Goal: Task Accomplishment & Management: Complete application form

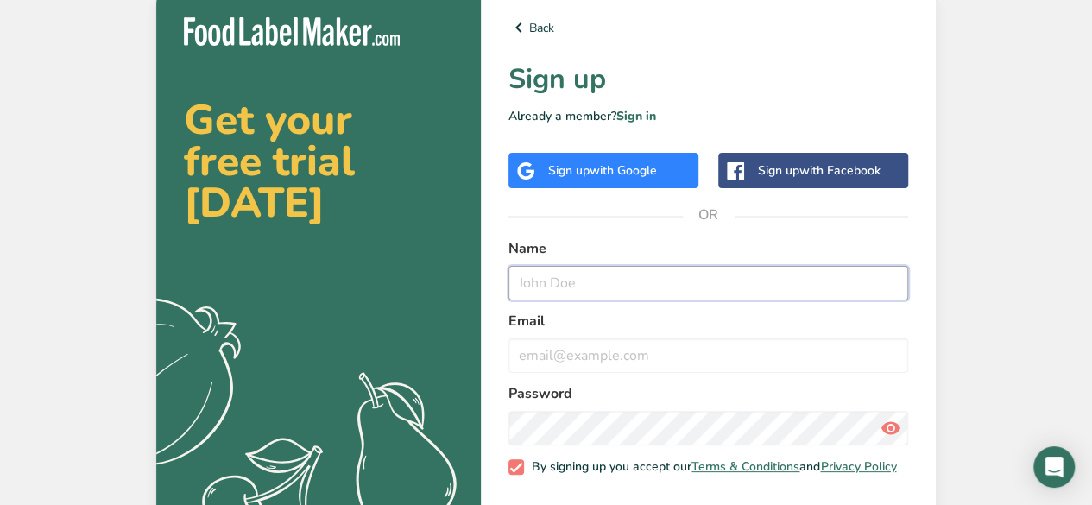
click at [630, 281] on input "text" at bounding box center [708, 283] width 400 height 35
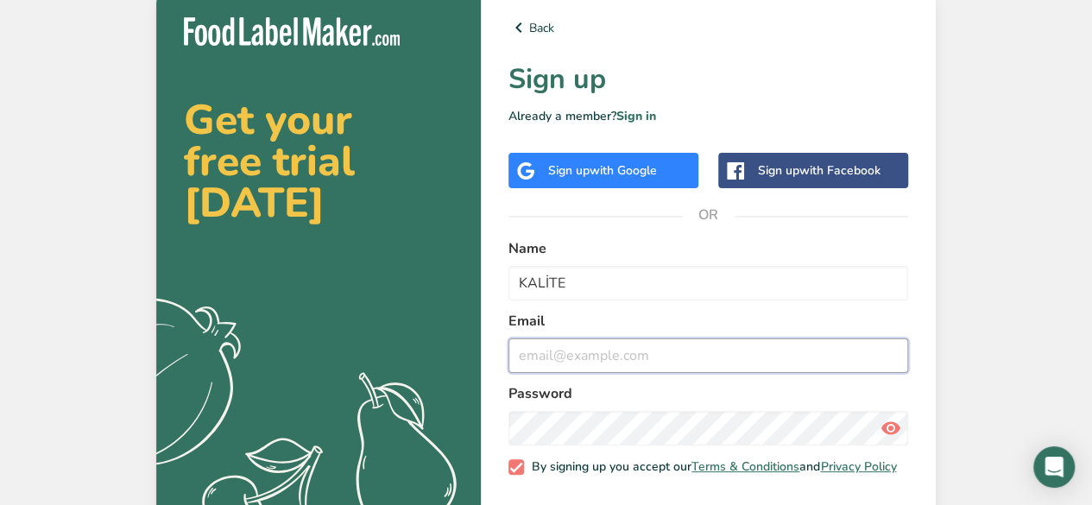
click at [730, 352] on input "email" at bounding box center [708, 355] width 400 height 35
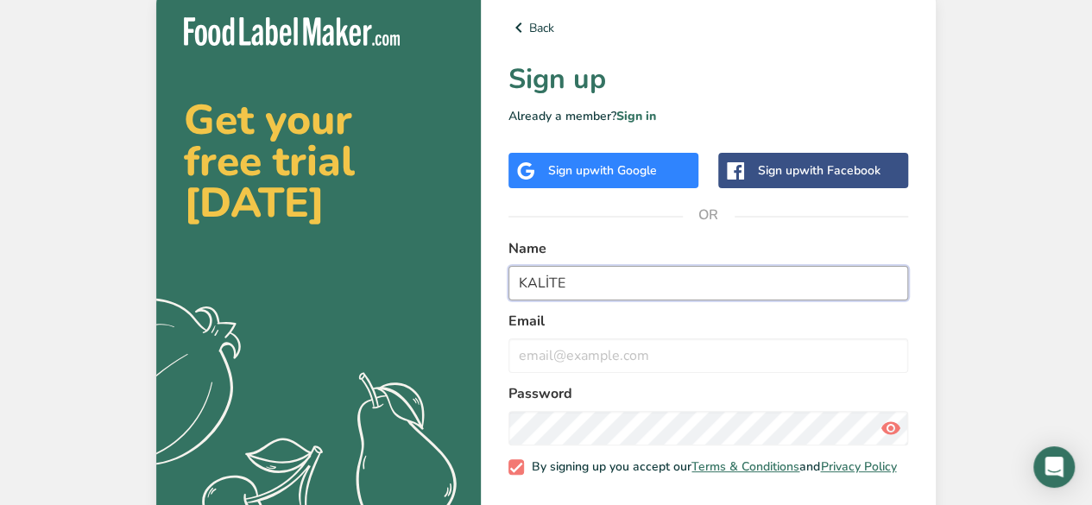
click at [606, 284] on input "KALİTE" at bounding box center [708, 283] width 400 height 35
type input "Kalite"
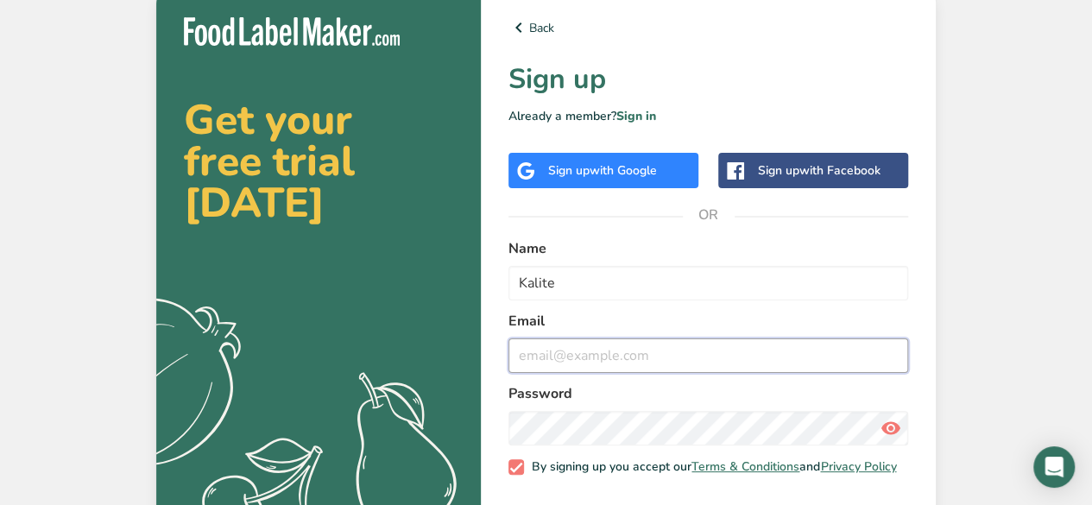
drag, startPoint x: 639, startPoint y: 363, endPoint x: 640, endPoint y: 351, distance: 12.2
click at [639, 363] on input "email" at bounding box center [708, 355] width 400 height 35
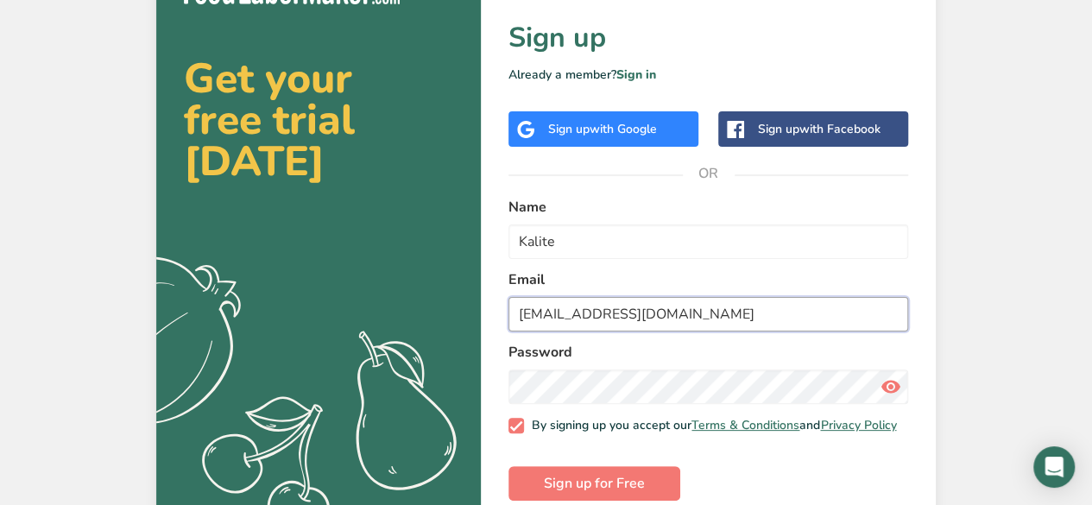
scroll to position [74, 0]
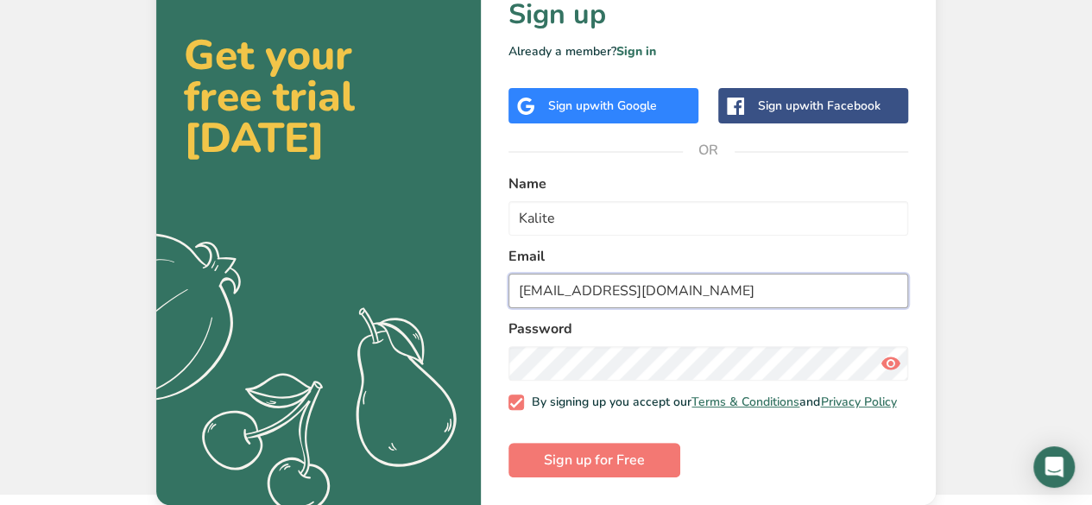
type input "[EMAIL_ADDRESS][DOMAIN_NAME]"
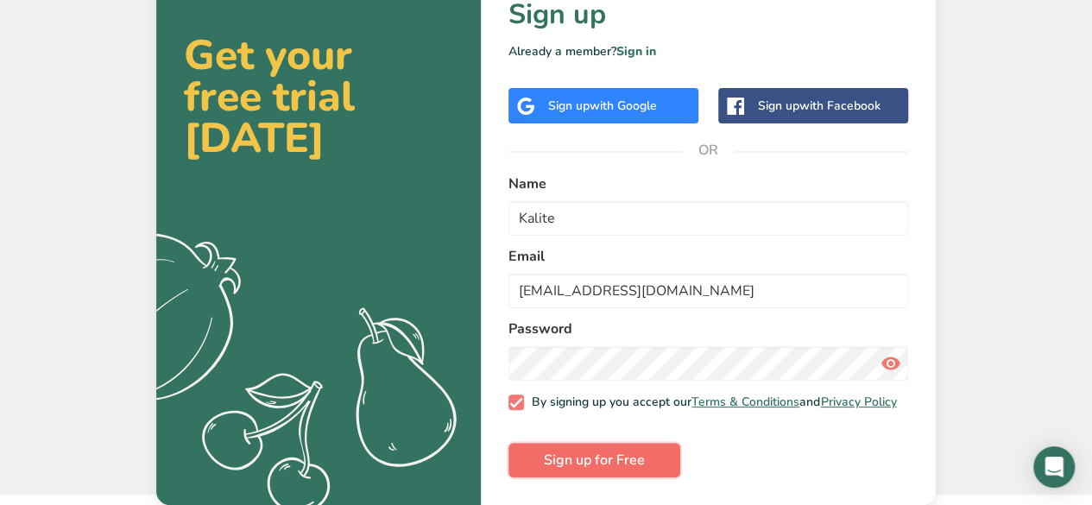
click at [638, 460] on span "Sign up for Free" at bounding box center [594, 460] width 101 height 21
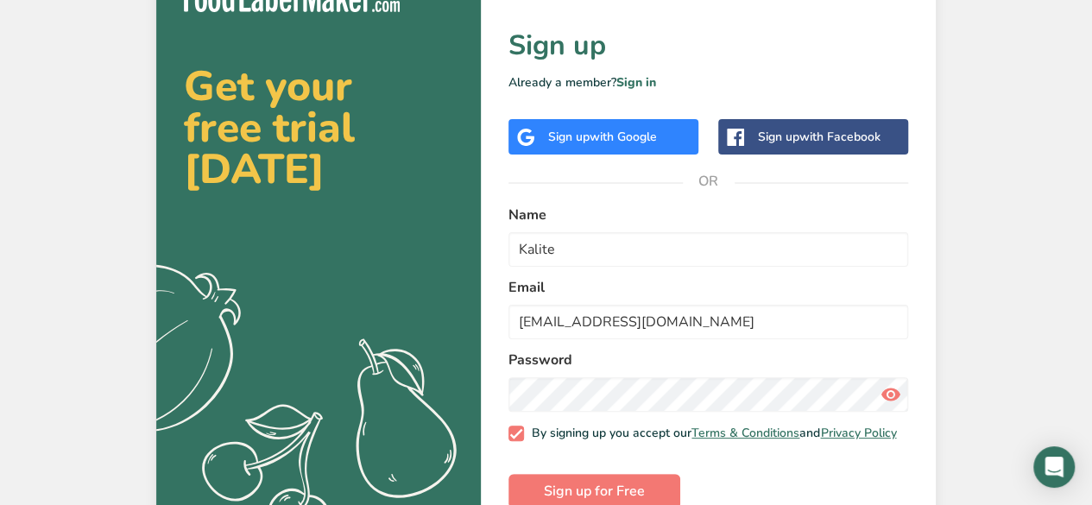
scroll to position [0, 0]
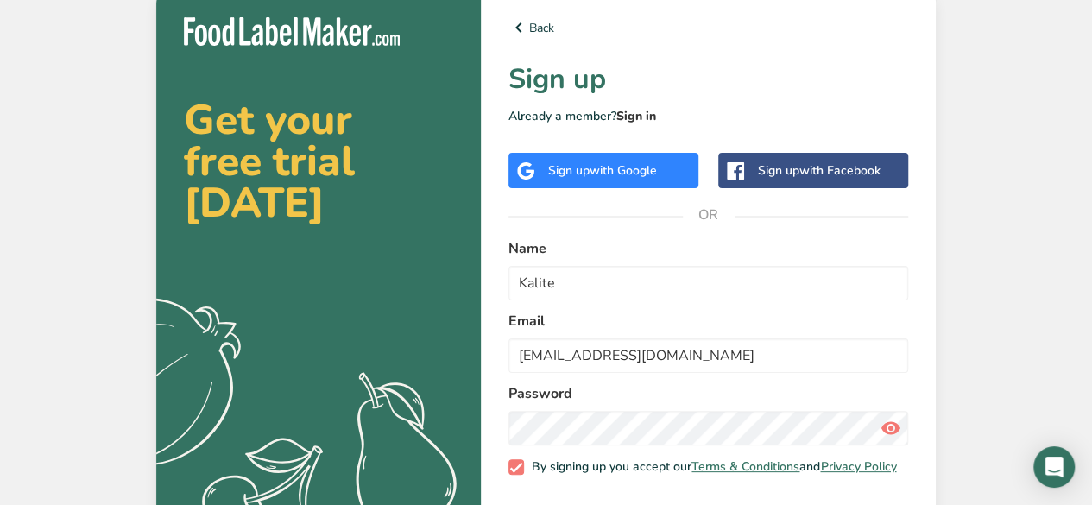
click at [642, 117] on link "Sign in" at bounding box center [636, 116] width 40 height 16
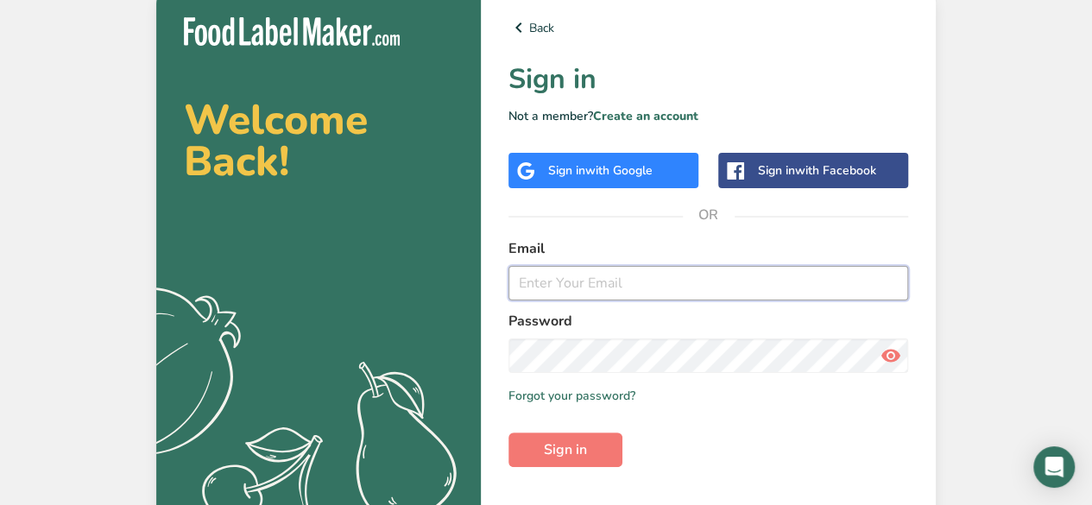
click at [620, 286] on input "email" at bounding box center [708, 283] width 400 height 35
type input "[EMAIL_ADDRESS][DOMAIN_NAME]"
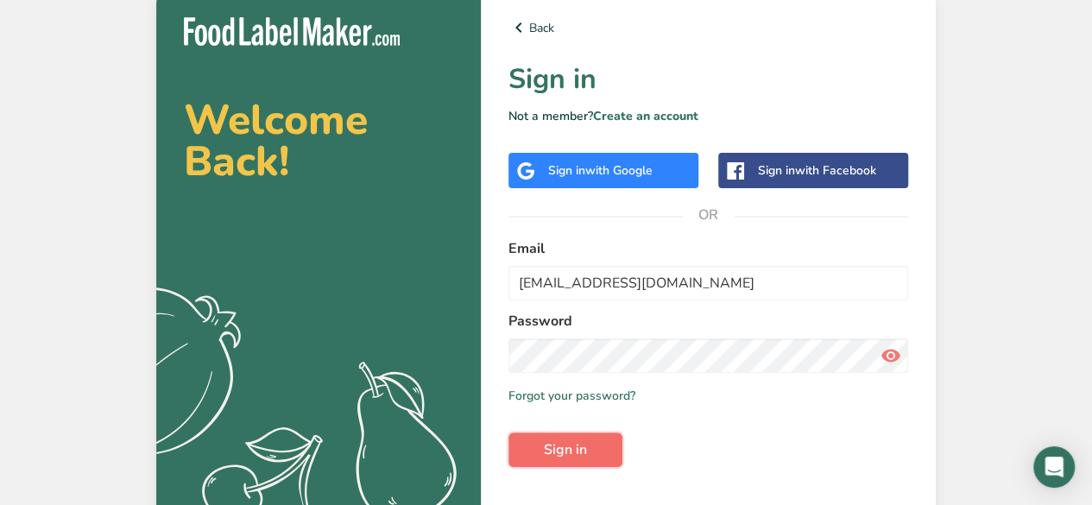
click at [568, 437] on button "Sign in" at bounding box center [565, 449] width 114 height 35
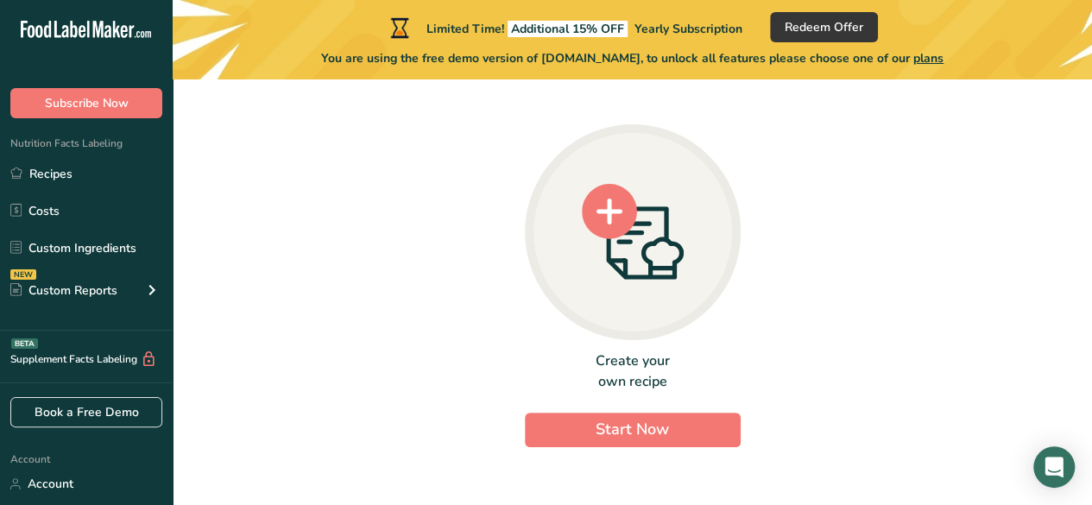
click at [626, 255] on icon at bounding box center [633, 232] width 102 height 96
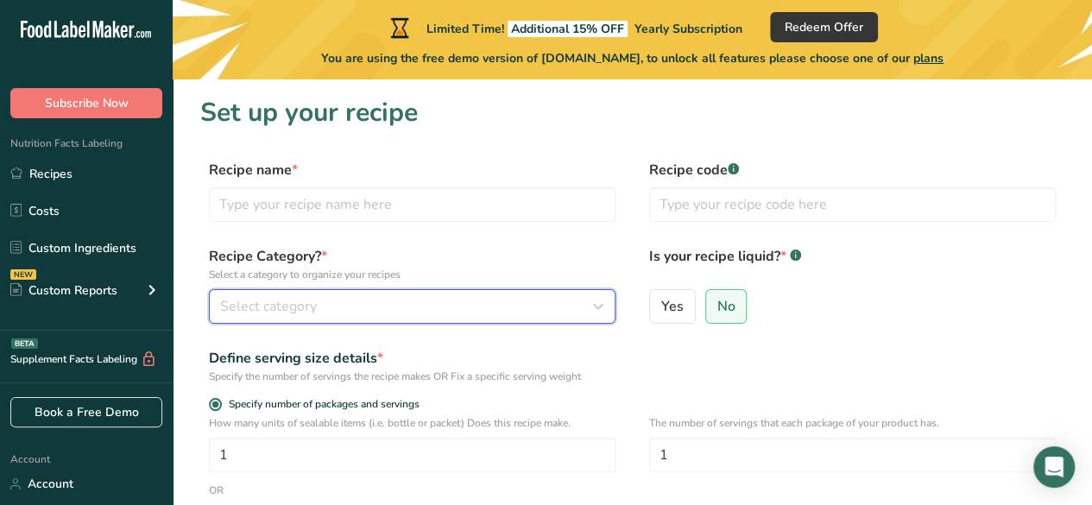
click at [426, 312] on div "Select category" at bounding box center [407, 306] width 374 height 21
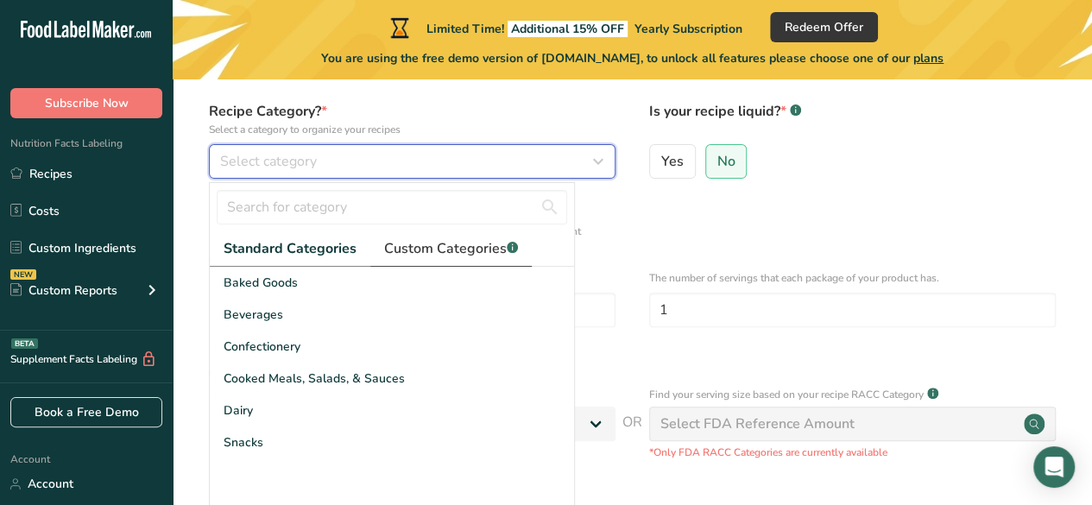
scroll to position [173, 0]
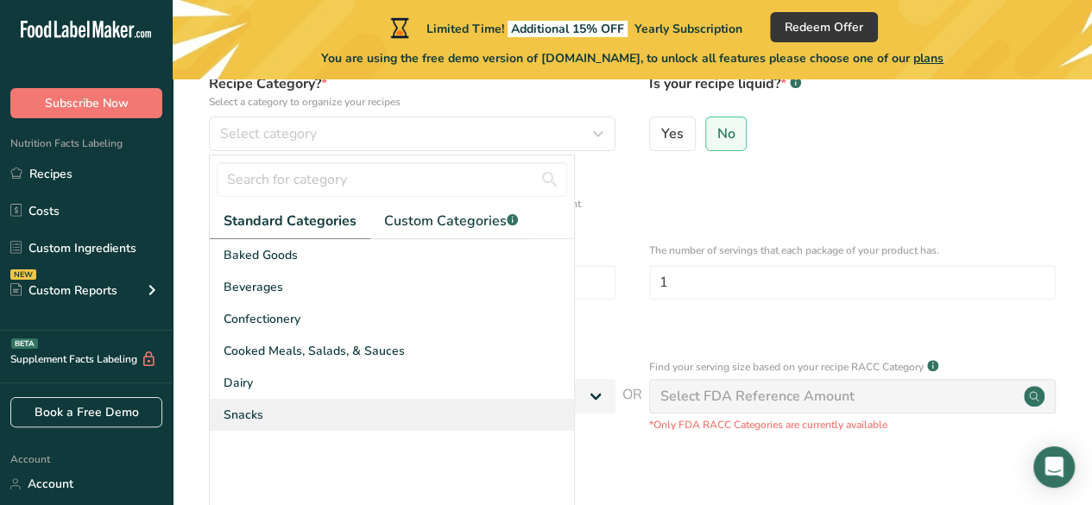
click at [342, 415] on div "Snacks" at bounding box center [392, 415] width 364 height 32
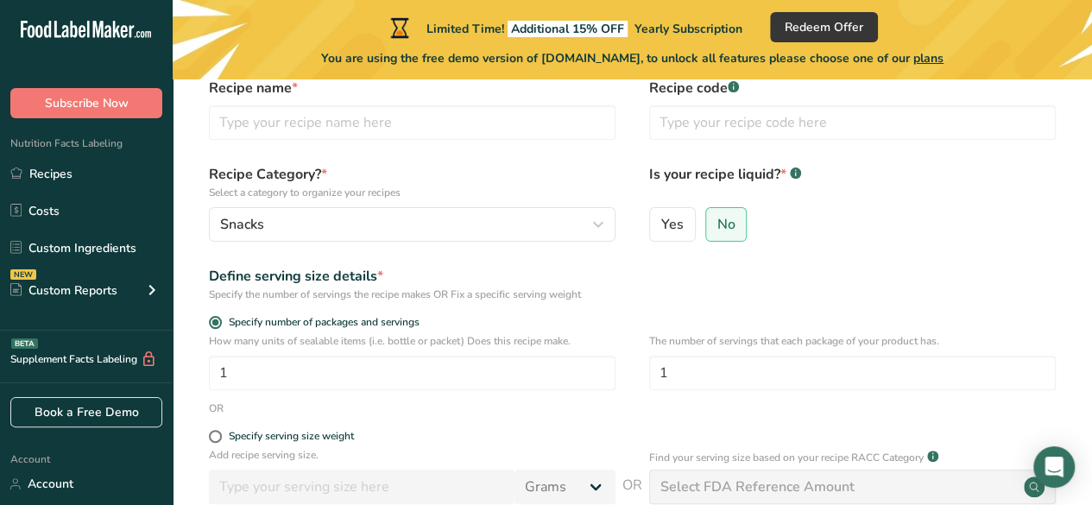
scroll to position [55, 0]
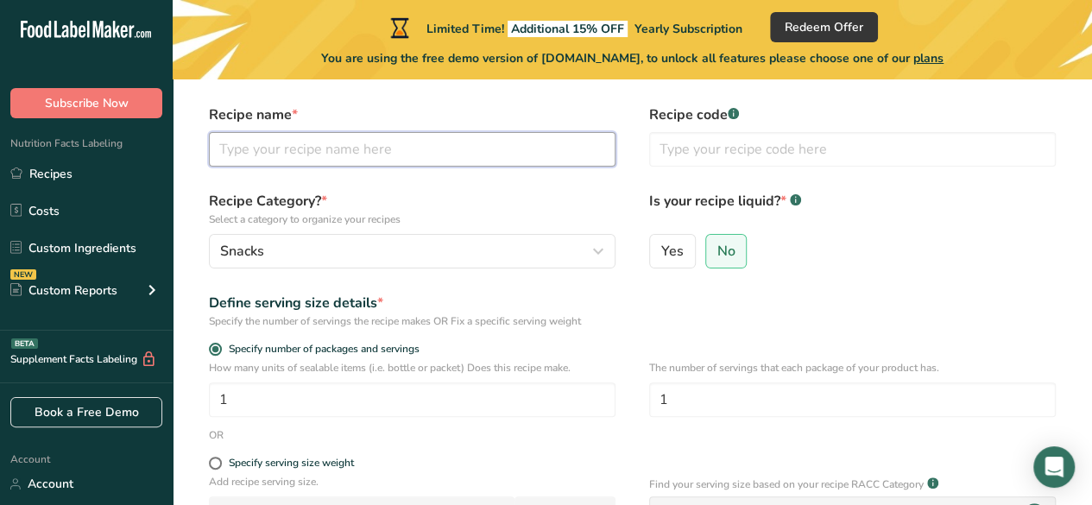
click at [398, 149] on input "text" at bounding box center [412, 149] width 406 height 35
type input "Multi Furito"
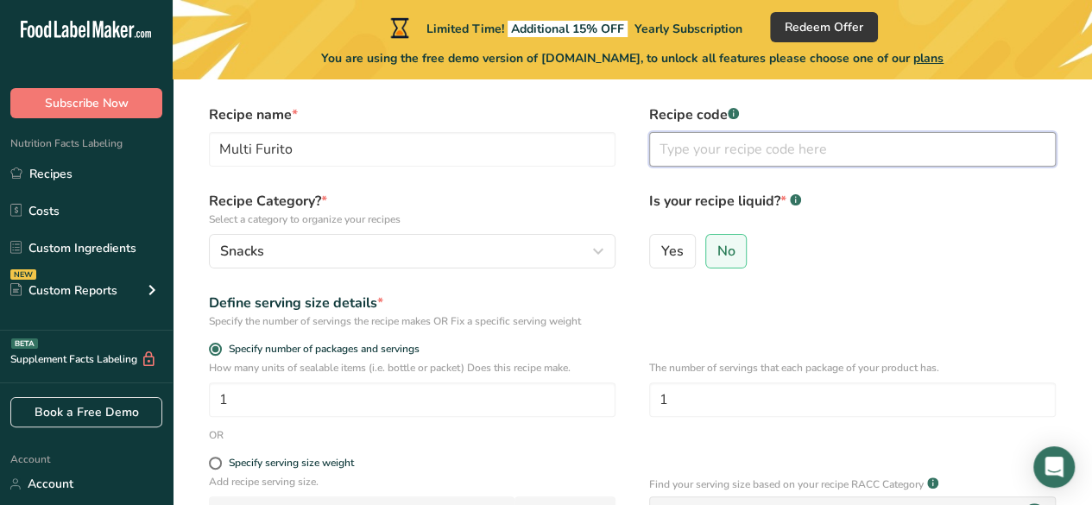
click at [766, 138] on input "text" at bounding box center [852, 149] width 406 height 35
